Goal: Task Accomplishment & Management: Manage account settings

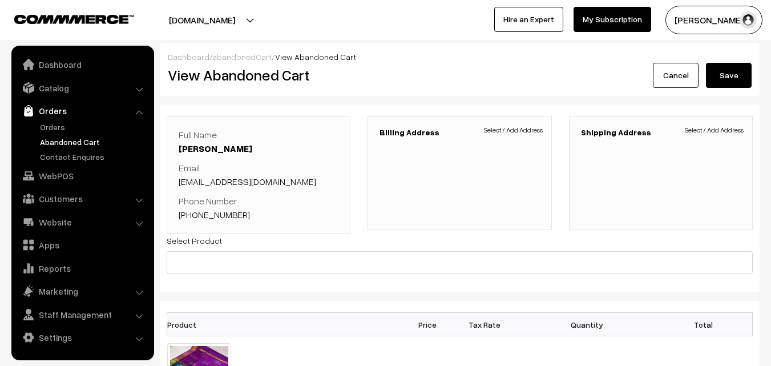
scroll to position [114, 0]
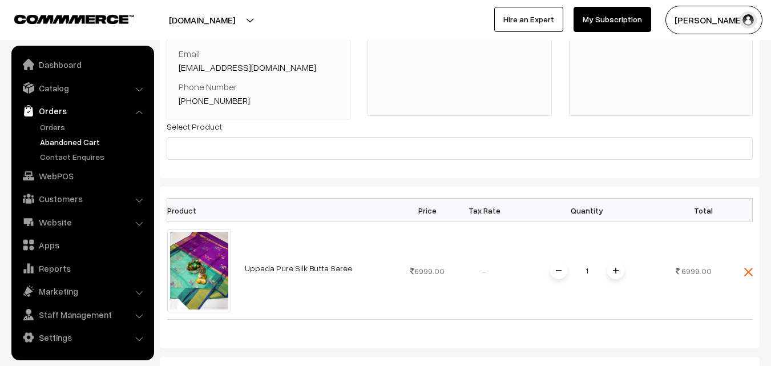
drag, startPoint x: 6, startPoint y: 15, endPoint x: 134, endPoint y: 16, distance: 128.4
click at [134, 16] on div "[DOMAIN_NAME] Go to Website Create New Store" at bounding box center [190, 20] width 392 height 29
drag, startPoint x: 736, startPoint y: 18, endPoint x: 632, endPoint y: 35, distance: 105.4
click at [675, 38] on div "[DOMAIN_NAME] Go to Website Create New Store [PERSON_NAME] My Profile Refer & E…" at bounding box center [385, 20] width 771 height 40
click at [598, 21] on link "My Subscription" at bounding box center [613, 19] width 78 height 25
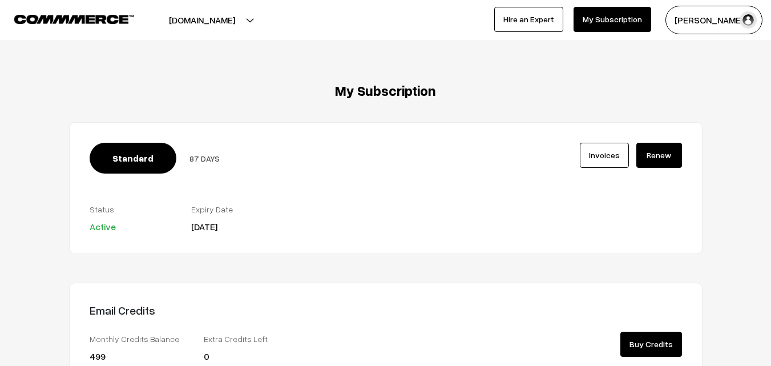
click at [594, 159] on link "Invoices" at bounding box center [604, 155] width 49 height 25
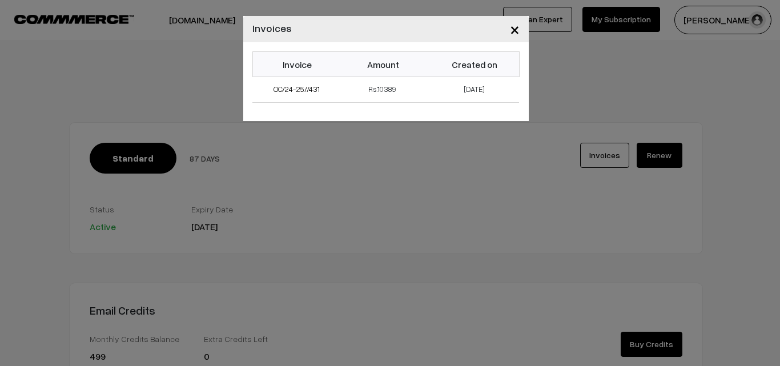
click at [510, 29] on span "×" at bounding box center [515, 28] width 10 height 21
